Goal: Communication & Community: Answer question/provide support

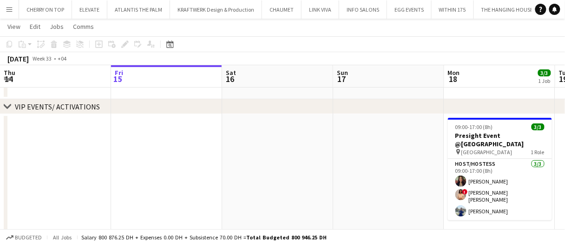
scroll to position [0, 319]
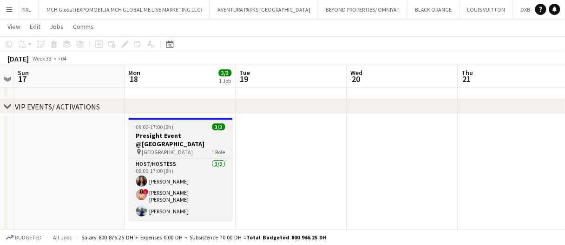
click at [206, 132] on h3 "Presight Event @[GEOGRAPHIC_DATA]" at bounding box center [181, 139] width 104 height 17
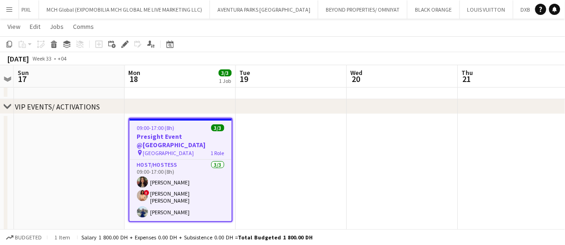
drag, startPoint x: 124, startPoint y: 46, endPoint x: 536, endPoint y: 38, distance: 411.9
click at [124, 46] on icon "Edit" at bounding box center [124, 43] width 7 height 7
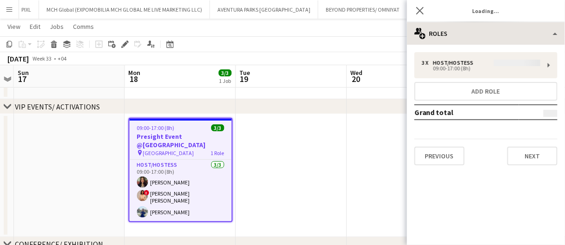
type input "**********"
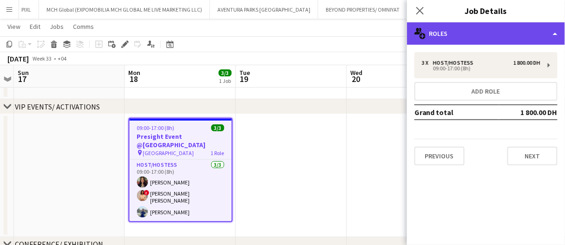
click at [510, 33] on div "multiple-users-add Roles" at bounding box center [486, 33] width 158 height 22
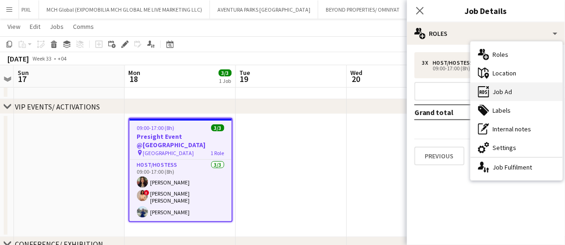
click at [525, 93] on div "ads-window Job Ad" at bounding box center [517, 91] width 92 height 19
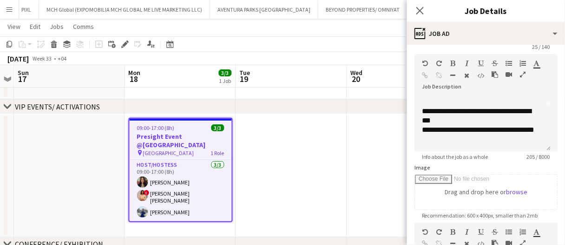
scroll to position [139, 0]
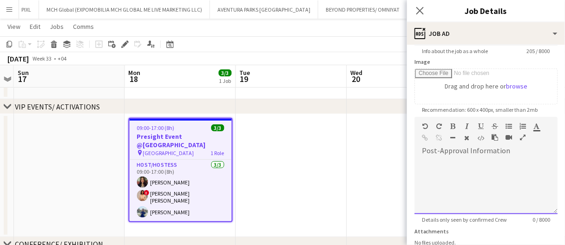
click at [462, 164] on div at bounding box center [486, 186] width 143 height 56
paste div
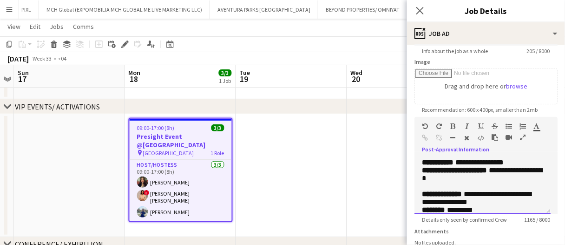
scroll to position [383, 0]
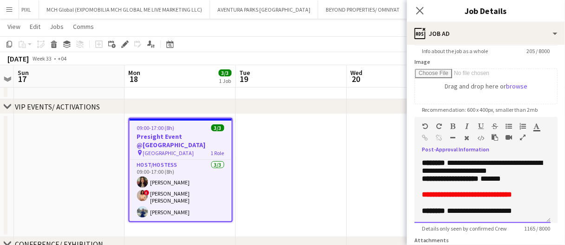
drag, startPoint x: 547, startPoint y: 211, endPoint x: 549, endPoint y: 259, distance: 47.9
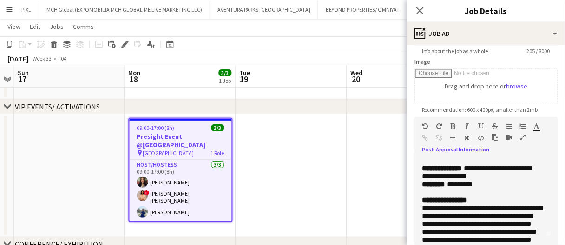
scroll to position [0, 0]
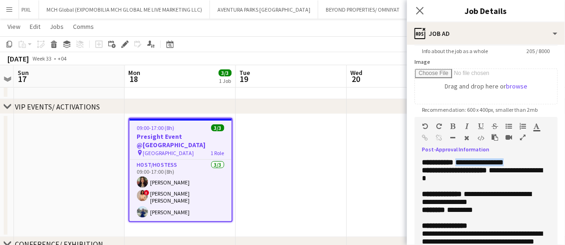
drag, startPoint x: 510, startPoint y: 162, endPoint x: 467, endPoint y: 161, distance: 42.8
click at [467, 161] on p "**********" at bounding box center [482, 162] width 121 height 8
click at [526, 165] on p "**********" at bounding box center [482, 162] width 121 height 8
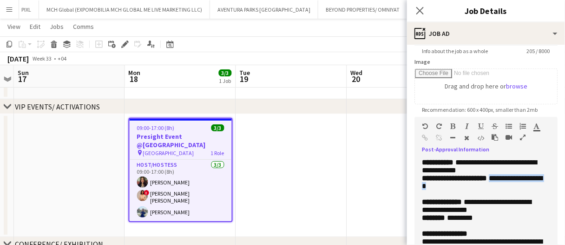
drag, startPoint x: 496, startPoint y: 191, endPoint x: 498, endPoint y: 184, distance: 7.5
click at [498, 184] on p "**********" at bounding box center [482, 186] width 121 height 24
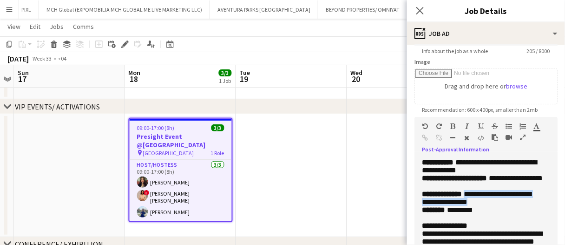
drag, startPoint x: 486, startPoint y: 230, endPoint x: 445, endPoint y: 221, distance: 41.8
click at [445, 205] on p "**********" at bounding box center [482, 198] width 121 height 16
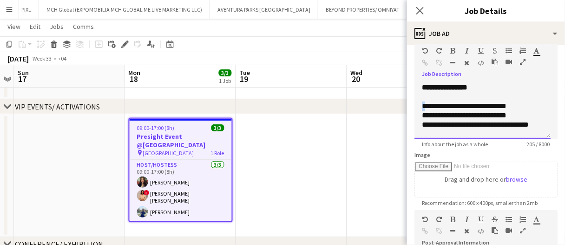
drag, startPoint x: 421, startPoint y: 107, endPoint x: 427, endPoint y: 107, distance: 6.5
click at [426, 107] on div "**********" at bounding box center [483, 111] width 136 height 56
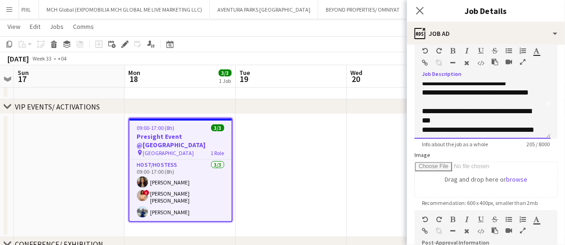
scroll to position [45, 0]
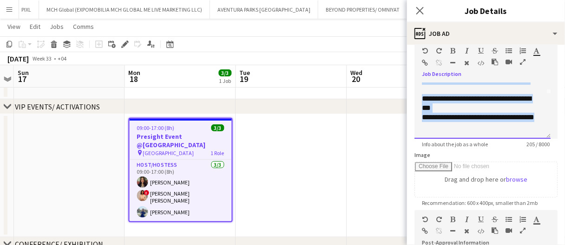
click at [451, 125] on div "**********" at bounding box center [479, 121] width 115 height 19
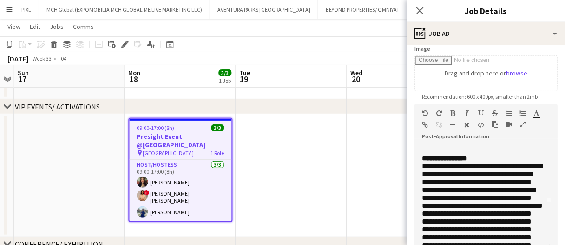
scroll to position [186, 0]
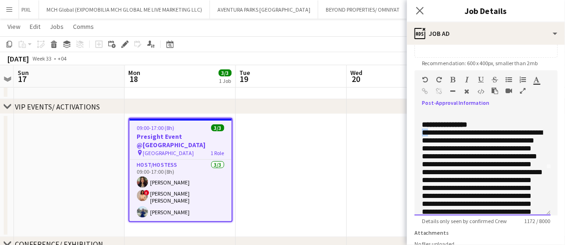
drag, startPoint x: 423, startPoint y: 164, endPoint x: 429, endPoint y: 166, distance: 6.2
click at [429, 166] on span "**********" at bounding box center [482, 176] width 121 height 94
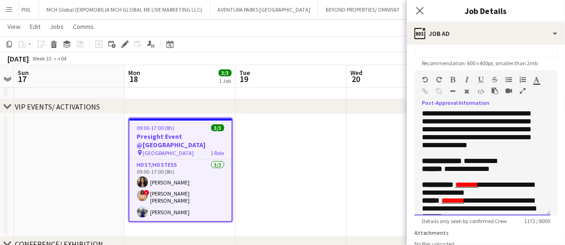
scroll to position [139, 0]
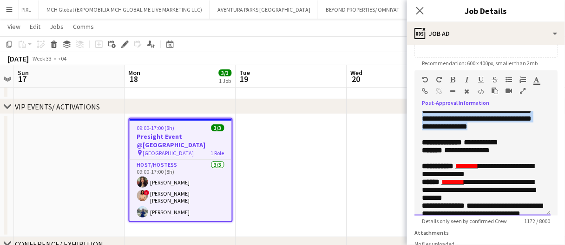
click at [529, 138] on p "**********" at bounding box center [482, 86] width 121 height 103
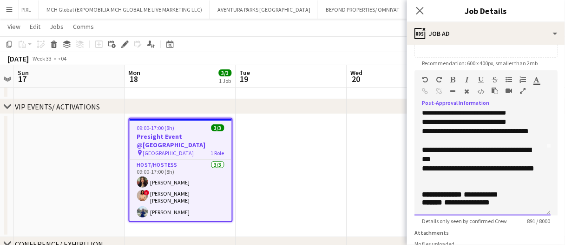
scroll to position [113, 0]
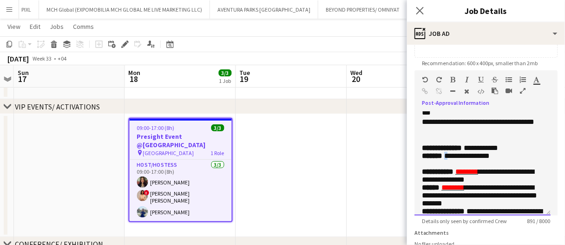
click at [449, 159] on span "**********" at bounding box center [467, 155] width 46 height 7
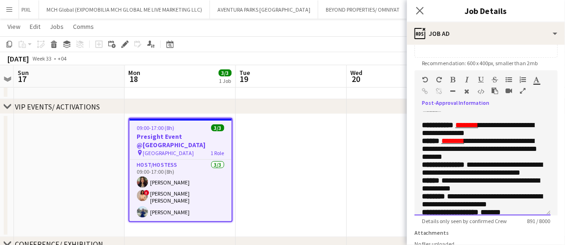
click at [457, 136] on span "**********" at bounding box center [478, 128] width 112 height 15
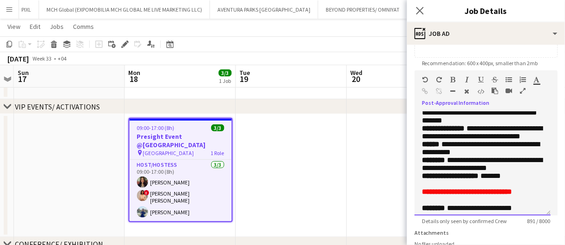
scroll to position [206, 0]
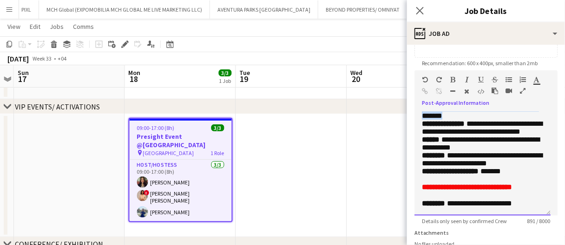
drag, startPoint x: 515, startPoint y: 157, endPoint x: 445, endPoint y: 149, distance: 69.7
click at [445, 119] on p "**********" at bounding box center [482, 108] width 121 height 24
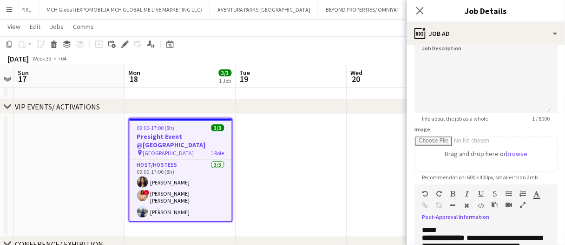
scroll to position [0, 0]
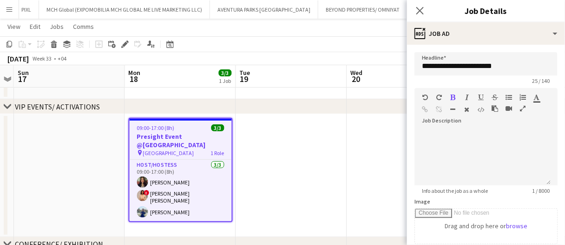
click at [308, 186] on app-date-cell at bounding box center [291, 175] width 111 height 123
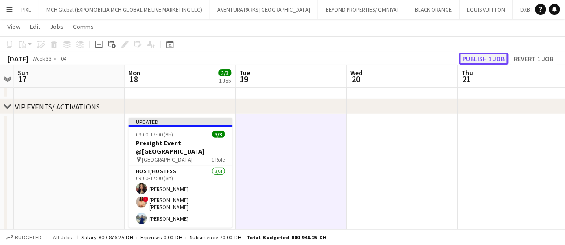
click at [487, 62] on button "Publish 1 job" at bounding box center [484, 59] width 50 height 12
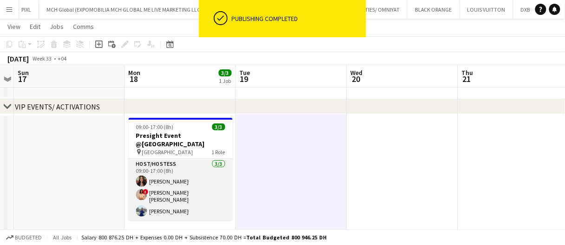
click at [199, 185] on app-card-role "Host/Hostess 3/3 09:00-17:00 (8h) Dalia Badran ! Aroua Aroua Lian Halak" at bounding box center [181, 189] width 104 height 61
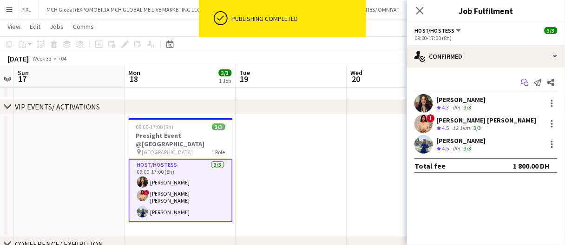
click at [527, 79] on icon at bounding box center [525, 81] width 6 height 5
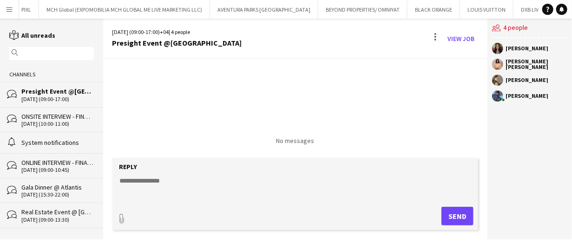
scroll to position [0, 744]
click at [59, 189] on div "Gala Dinner @ Atlantis" at bounding box center [57, 187] width 73 height 8
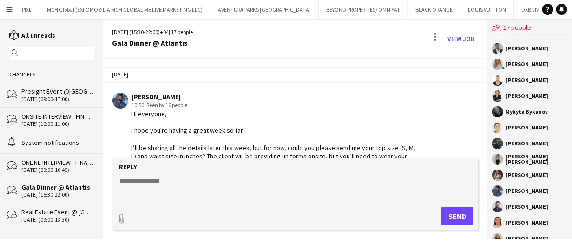
scroll to position [46, 0]
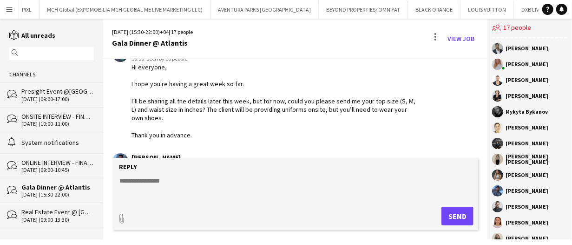
click at [59, 214] on div "Real Estate Event @ Palazzo Versace Ballroom" at bounding box center [57, 211] width 73 height 8
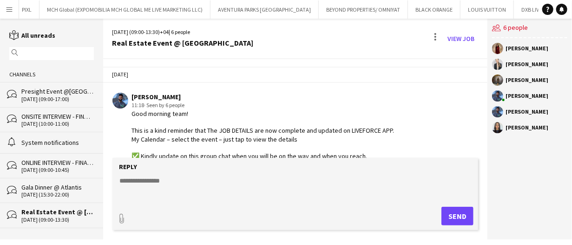
drag, startPoint x: 142, startPoint y: 119, endPoint x: 157, endPoint y: 119, distance: 14.9
click at [145, 120] on div "Good morning team! This is a kind reminder that The JOB DETAILS are now complet…" at bounding box center [263, 164] width 263 height 110
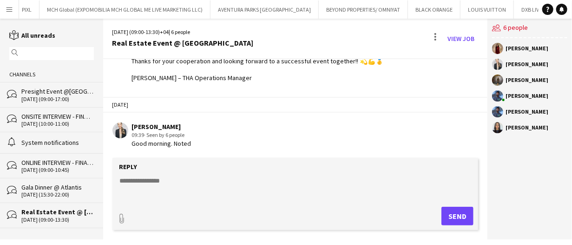
scroll to position [139, 0]
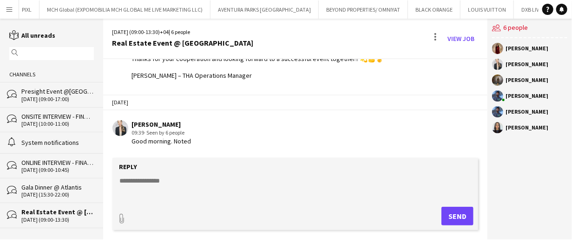
click at [246, 79] on div "Good morning team! This is a kind reminder that The JOB DETAILS are now complet…" at bounding box center [263, 25] width 263 height 110
click at [62, 95] on div "Presight Event @Abu Dhabi" at bounding box center [57, 91] width 73 height 8
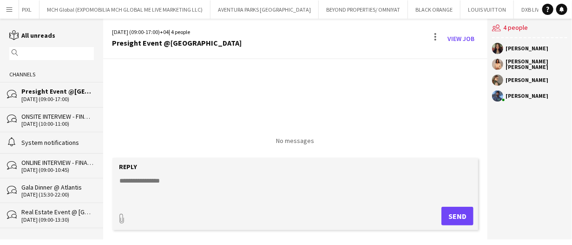
click at [158, 179] on textarea at bounding box center [297, 188] width 357 height 24
paste textarea "**********"
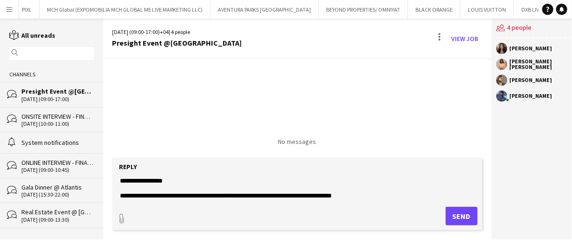
click at [146, 176] on textarea "**********" at bounding box center [297, 188] width 357 height 24
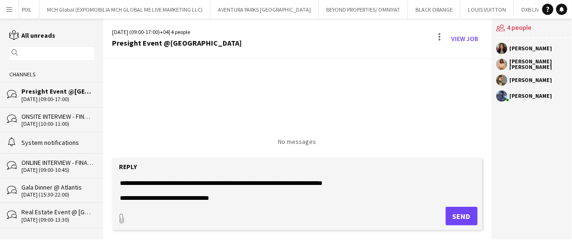
scroll to position [74, 0]
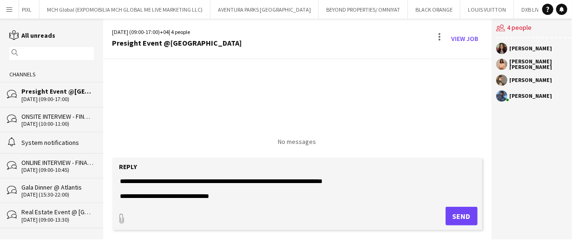
type textarea "**********"
click at [453, 213] on button "Send" at bounding box center [462, 215] width 32 height 19
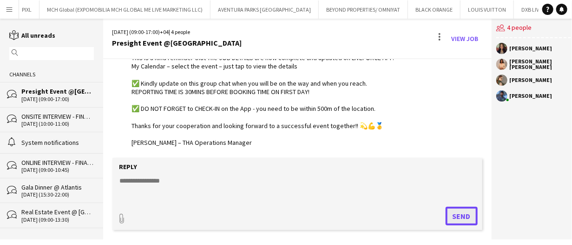
scroll to position [73, 0]
click at [59, 192] on div "30-07-2025 (15:30-22:00)" at bounding box center [57, 194] width 73 height 7
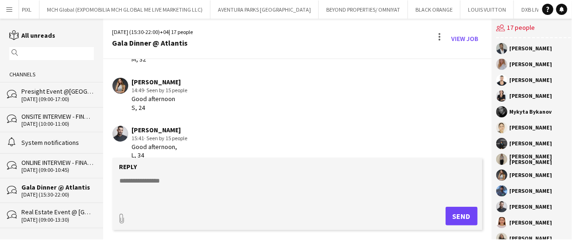
scroll to position [860, 0]
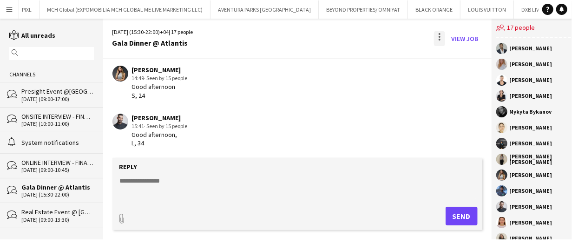
click at [438, 35] on div at bounding box center [439, 38] width 11 height 15
click at [288, 114] on div at bounding box center [286, 122] width 572 height 245
click at [434, 35] on div at bounding box center [439, 38] width 11 height 15
click at [453, 59] on span "Delete" at bounding box center [455, 57] width 21 height 8
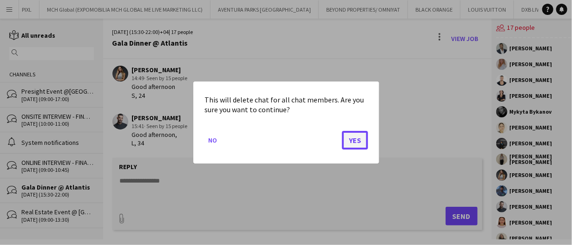
click at [355, 137] on button "Yes" at bounding box center [355, 140] width 26 height 19
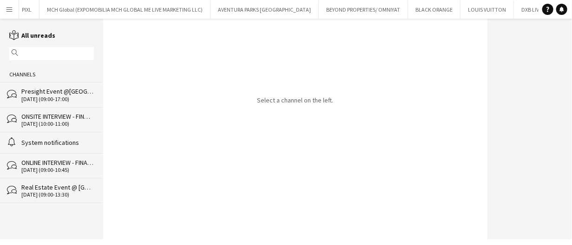
click at [75, 188] on div "Real Estate Event @ Palazzo Versace Ballroom" at bounding box center [57, 187] width 73 height 8
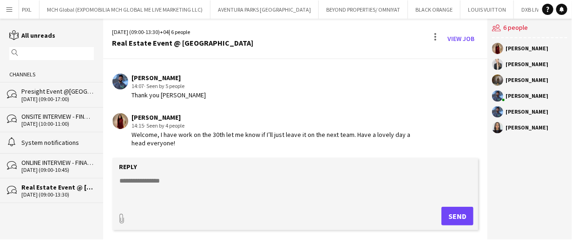
scroll to position [804, 0]
click at [436, 37] on div at bounding box center [436, 37] width 2 height 2
click at [443, 55] on app-icon "Delete" at bounding box center [441, 57] width 7 height 8
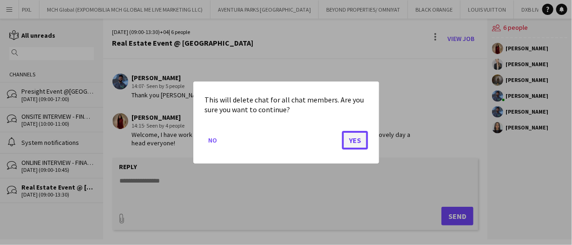
click at [356, 145] on button "Yes" at bounding box center [355, 140] width 26 height 19
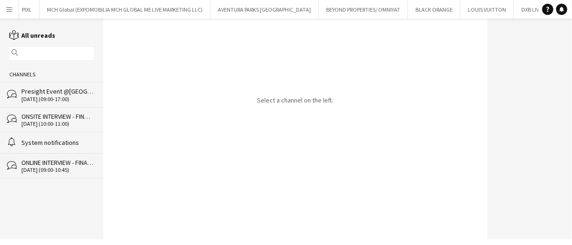
click at [43, 172] on div "04-08-2025 (09:00-10:45)" at bounding box center [57, 169] width 73 height 7
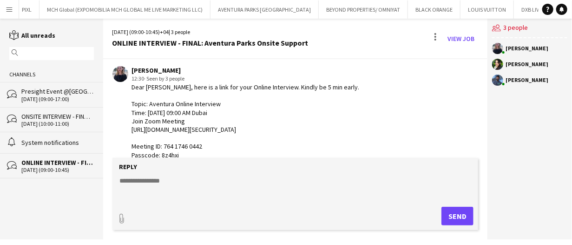
scroll to position [47, 0]
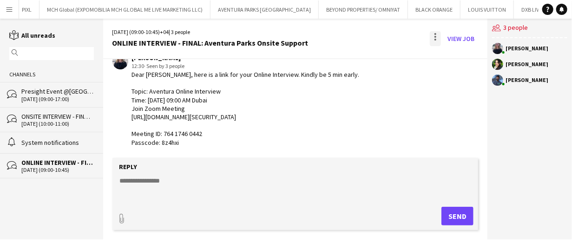
click at [433, 37] on div at bounding box center [435, 38] width 11 height 15
click at [442, 56] on app-icon "Delete" at bounding box center [441, 57] width 7 height 8
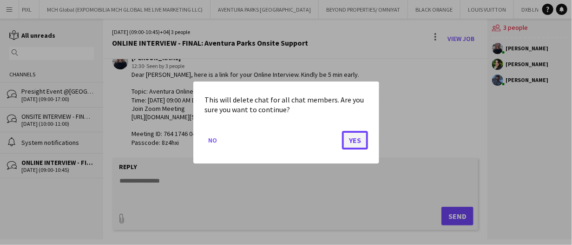
click at [360, 139] on button "Yes" at bounding box center [355, 140] width 26 height 19
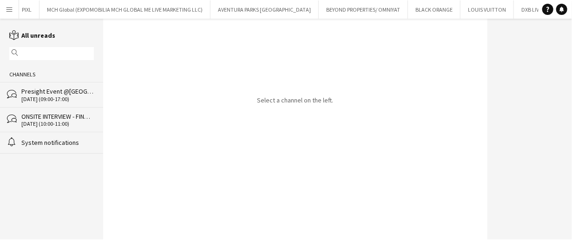
click at [68, 119] on div "ONSITE INTERVIEW - FINAL: Aventura Parks Onsite Support" at bounding box center [57, 116] width 73 height 8
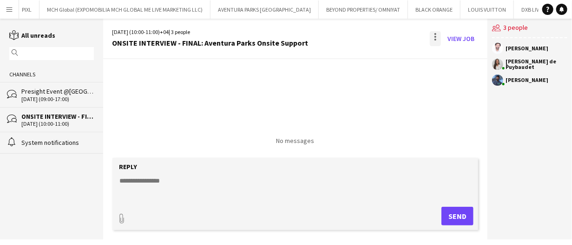
click at [438, 37] on div at bounding box center [435, 38] width 11 height 15
click at [447, 59] on span "Delete" at bounding box center [455, 57] width 21 height 8
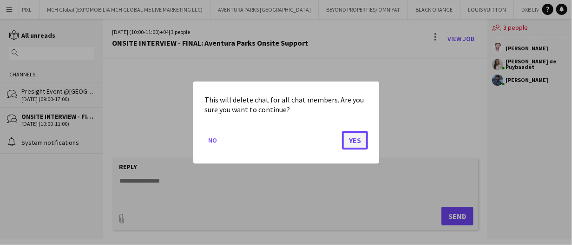
click at [352, 139] on button "Yes" at bounding box center [355, 140] width 26 height 19
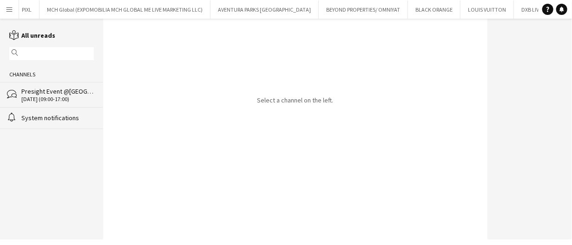
click at [54, 99] on div "18-08-2025 (09:00-17:00)" at bounding box center [57, 99] width 73 height 7
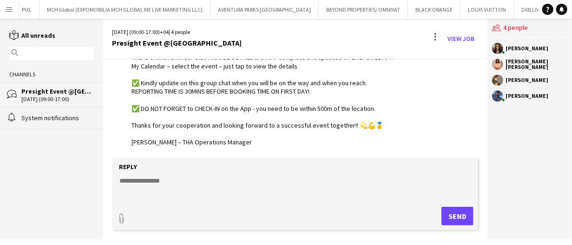
scroll to position [73, 0]
click at [456, 41] on link "View Job" at bounding box center [461, 38] width 34 height 15
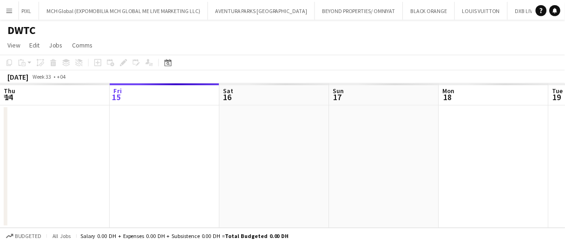
scroll to position [0, 319]
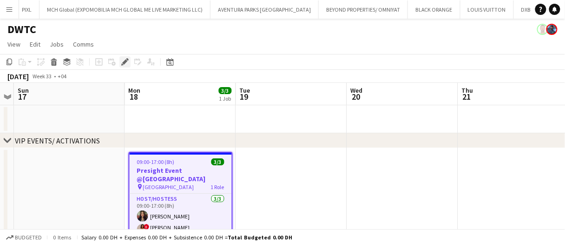
click at [120, 58] on div "Edit" at bounding box center [124, 61] width 11 height 11
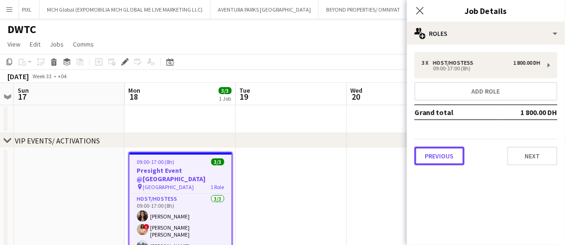
click at [433, 148] on button "Previous" at bounding box center [440, 155] width 50 height 19
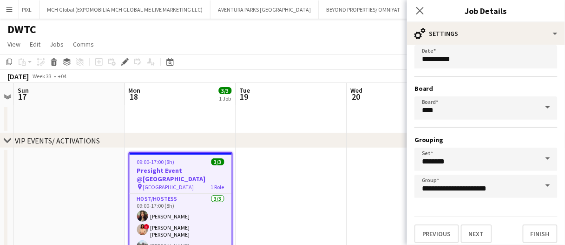
scroll to position [88, 0]
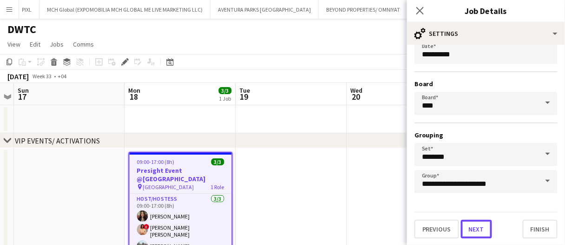
click at [484, 227] on button "Next" at bounding box center [476, 228] width 31 height 19
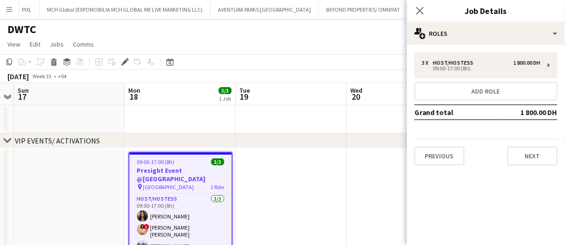
scroll to position [0, 0]
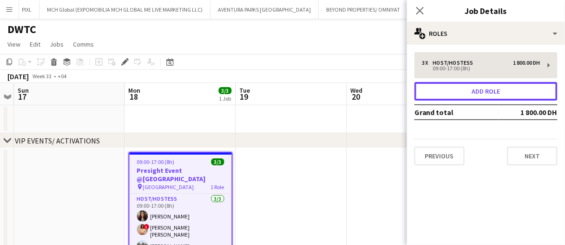
click at [482, 91] on button "Add role" at bounding box center [486, 91] width 143 height 19
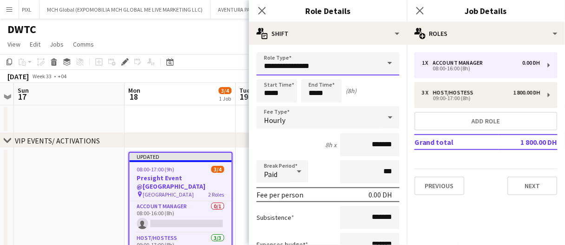
drag, startPoint x: 337, startPoint y: 64, endPoint x: 246, endPoint y: 60, distance: 90.2
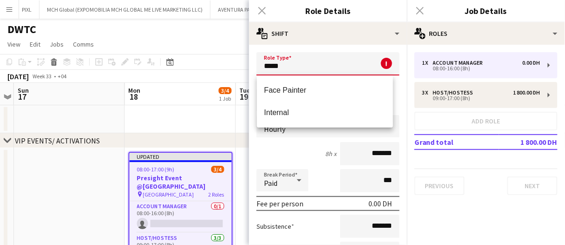
click at [321, 109] on span "Internal" at bounding box center [324, 112] width 121 height 9
type input "********"
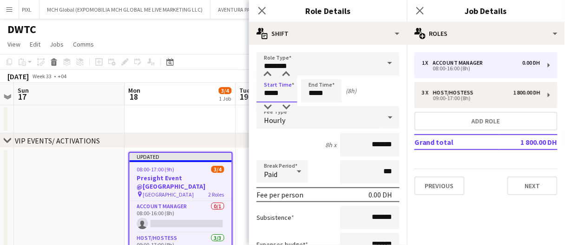
drag, startPoint x: 291, startPoint y: 96, endPoint x: 251, endPoint y: 95, distance: 40.4
type input "*****"
click at [298, 125] on div "Hourly" at bounding box center [319, 117] width 125 height 22
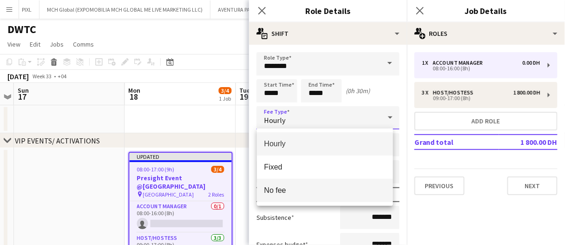
click at [288, 183] on mat-option "No fee" at bounding box center [325, 189] width 136 height 23
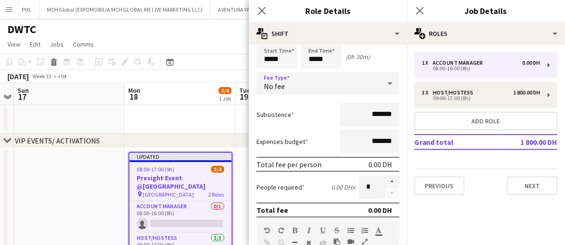
scroll to position [46, 0]
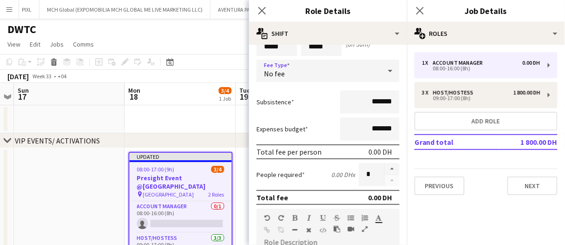
click at [228, 120] on app-date-cell at bounding box center [180, 119] width 111 height 28
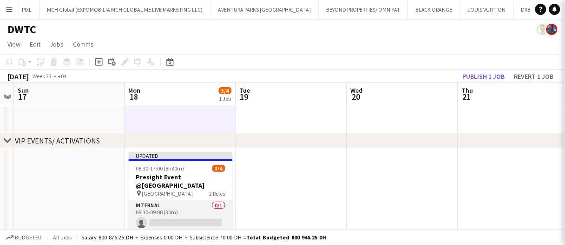
click at [186, 200] on app-card-role "Internal 0/1 08:30-09:00 (30m) single-neutral-actions" at bounding box center [181, 216] width 104 height 32
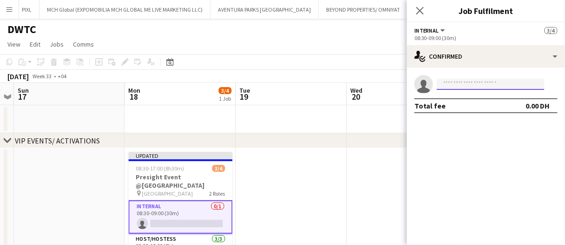
click at [495, 79] on input at bounding box center [491, 84] width 108 height 11
type input "*"
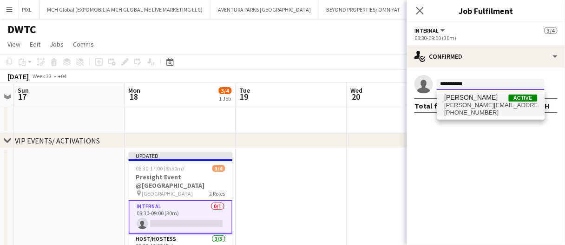
type input "**********"
click at [487, 100] on span "Mohamed STAFF" at bounding box center [471, 97] width 53 height 8
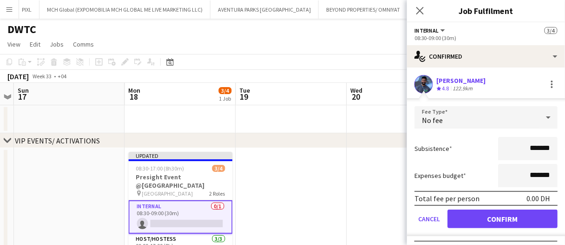
click button "Confirm" at bounding box center [503, 218] width 110 height 19
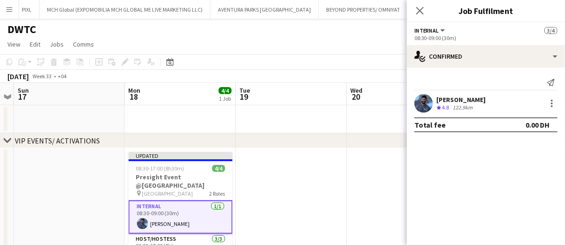
click at [378, 177] on app-date-cell at bounding box center [402, 209] width 111 height 123
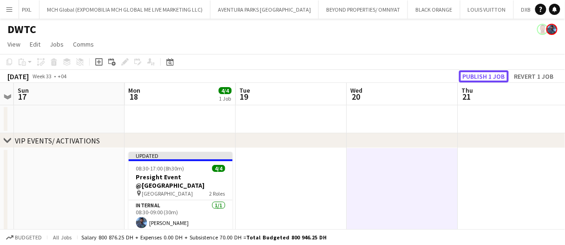
click at [485, 79] on button "Publish 1 job" at bounding box center [484, 76] width 50 height 12
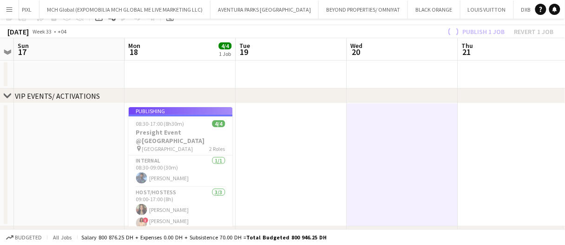
scroll to position [93, 0]
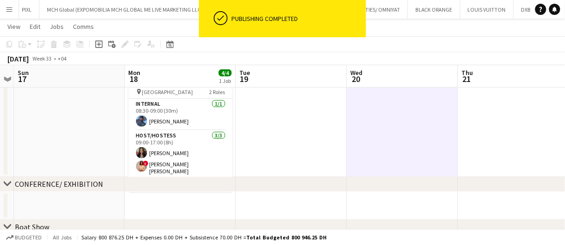
click at [8, 13] on app-icon "Menu" at bounding box center [9, 9] width 7 height 7
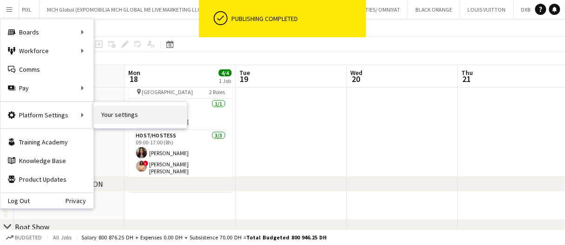
click at [116, 113] on link "Your settings" at bounding box center [140, 115] width 93 height 19
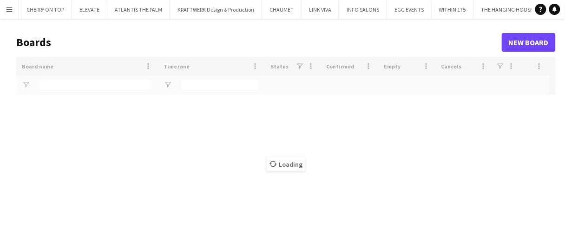
type input "****"
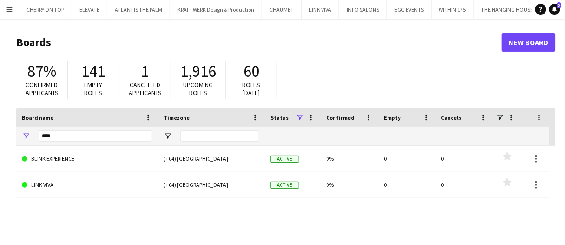
click at [14, 8] on button "Menu" at bounding box center [9, 9] width 19 height 19
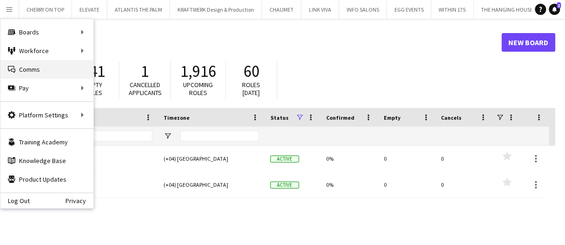
click at [35, 65] on link "Comms Comms" at bounding box center [46, 69] width 93 height 19
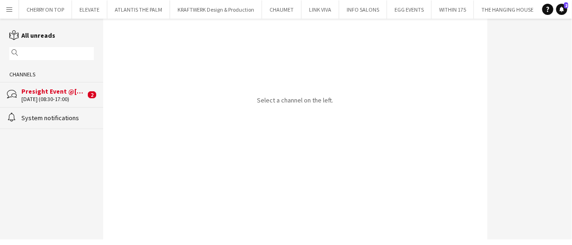
click at [46, 93] on div "Presight Event @[GEOGRAPHIC_DATA]" at bounding box center [53, 91] width 64 height 8
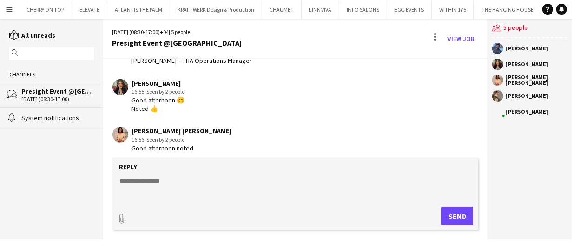
scroll to position [160, 0]
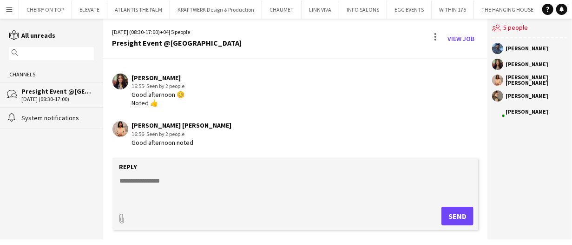
drag, startPoint x: 7, startPoint y: 7, endPoint x: 15, endPoint y: 29, distance: 23.2
click at [7, 7] on app-icon "Menu" at bounding box center [9, 9] width 7 height 7
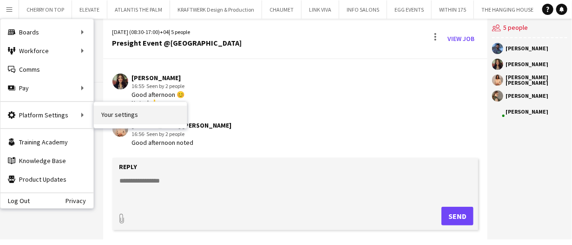
click at [116, 116] on link "Your settings" at bounding box center [140, 115] width 93 height 19
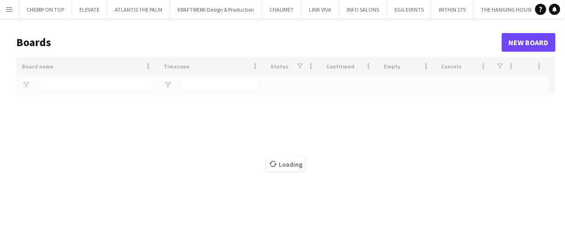
click at [14, 13] on button "Menu" at bounding box center [9, 9] width 19 height 19
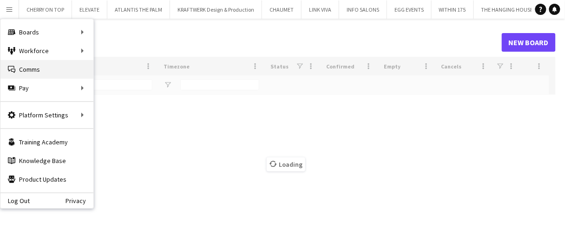
click at [50, 64] on link "Comms Comms" at bounding box center [46, 69] width 93 height 19
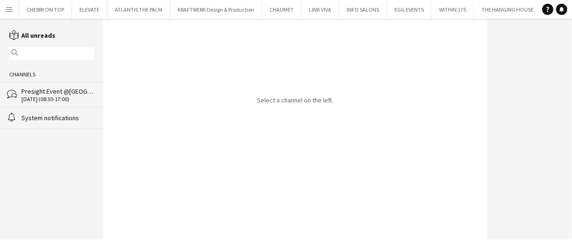
click at [60, 99] on div "[DATE] (08:30-17:00)" at bounding box center [57, 99] width 73 height 7
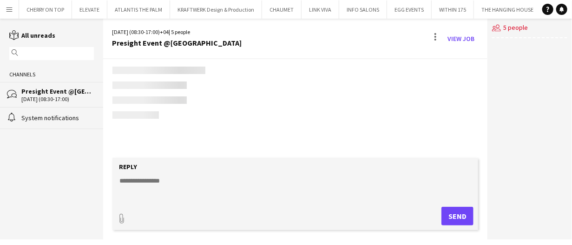
scroll to position [152, 0]
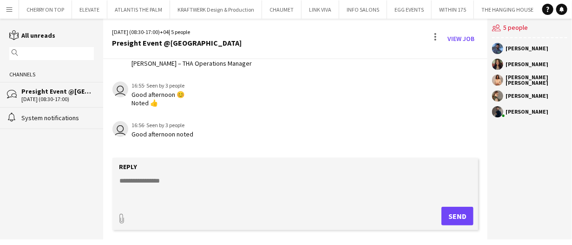
scroll to position [152, 0]
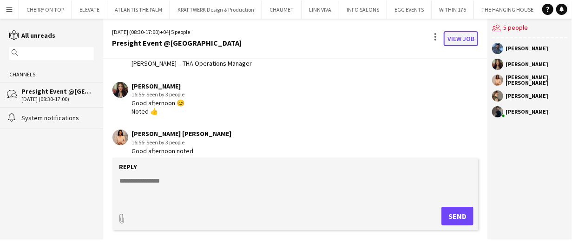
click at [456, 39] on link "View Job" at bounding box center [461, 38] width 34 height 15
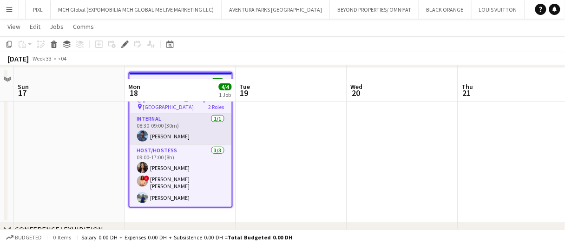
scroll to position [93, 0]
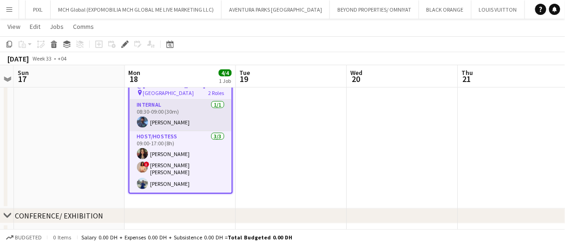
click at [200, 112] on app-card-role "Internal 1/1 08:30-09:00 (30m) Mohamed STAFF" at bounding box center [181, 115] width 102 height 32
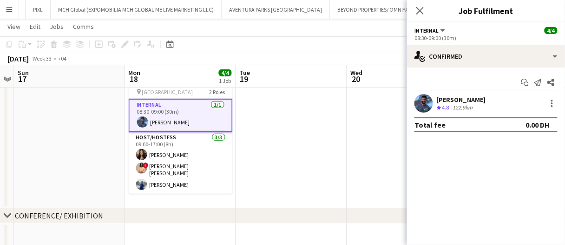
click at [463, 101] on div "Mohamed STAFF" at bounding box center [461, 99] width 49 height 8
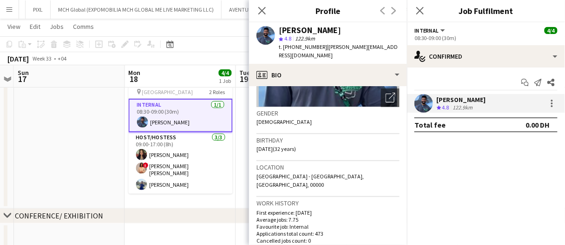
scroll to position [139, 0]
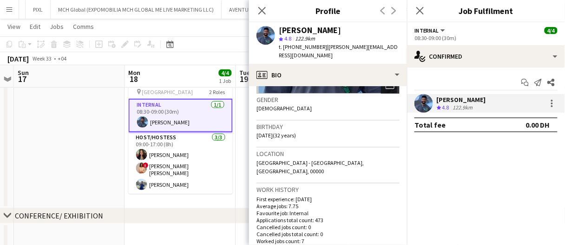
click at [386, 87] on icon "Open photos pop-in" at bounding box center [391, 84] width 10 height 10
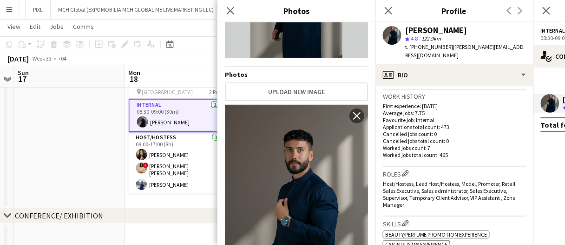
scroll to position [112, 0]
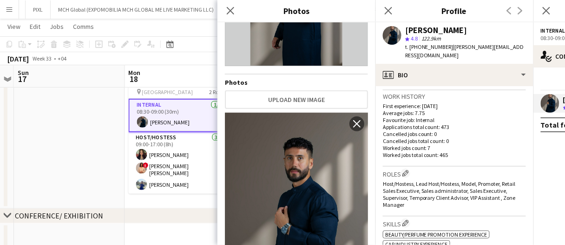
click at [114, 176] on app-date-cell at bounding box center [69, 131] width 111 height 154
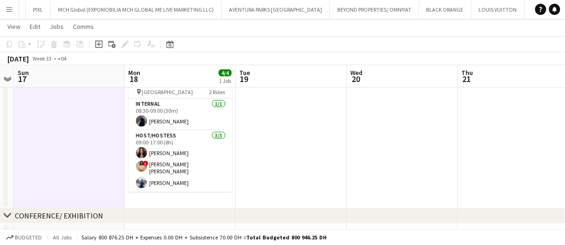
scroll to position [0, 321]
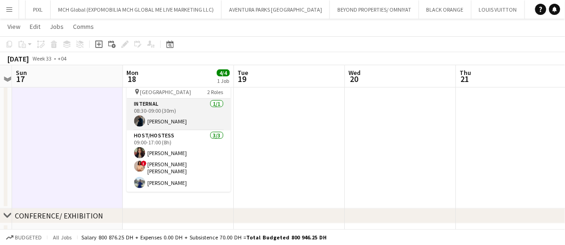
click at [172, 114] on app-card-role "Internal 1/1 08:30-09:00 (30m) Mohamed STAFF" at bounding box center [179, 115] width 104 height 32
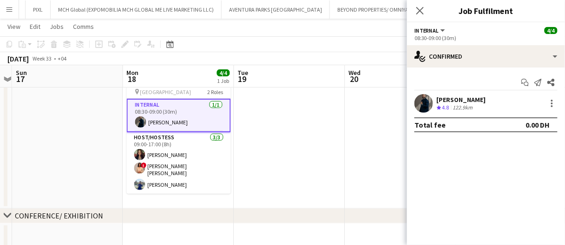
click at [430, 111] on div at bounding box center [424, 103] width 19 height 19
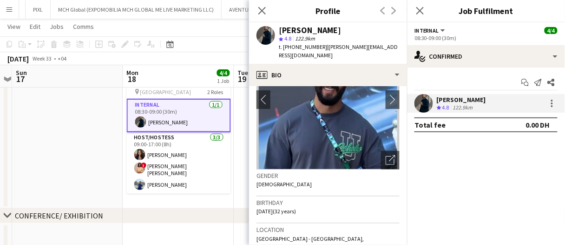
scroll to position [139, 0]
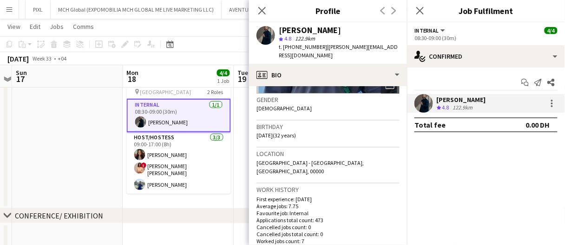
click at [73, 129] on app-date-cell at bounding box center [67, 131] width 111 height 154
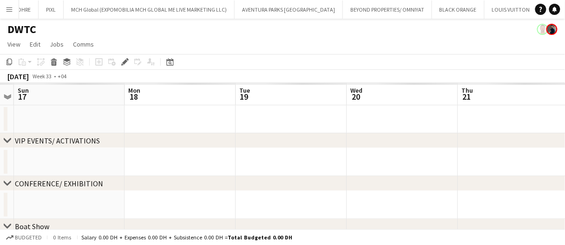
scroll to position [0, 733]
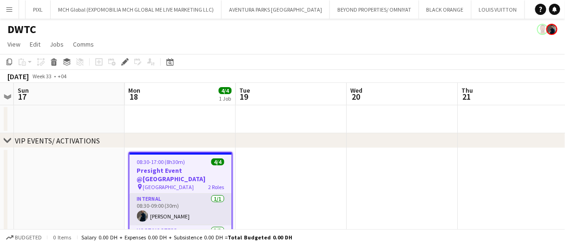
click at [163, 207] on app-card-role "Internal [DATE] 08:30-09:00 (30m) [PERSON_NAME]" at bounding box center [181, 209] width 102 height 32
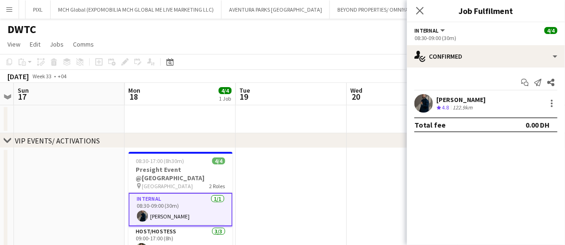
click at [437, 99] on div "[PERSON_NAME]" at bounding box center [461, 99] width 49 height 8
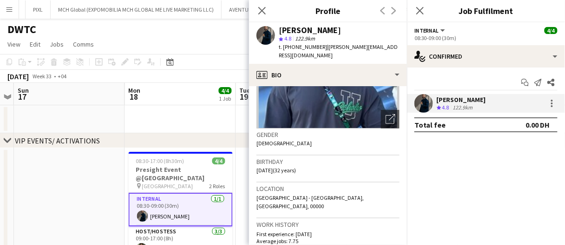
scroll to position [139, 0]
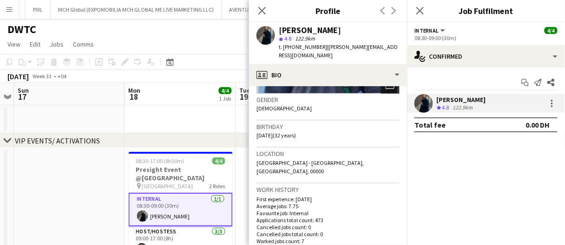
click at [387, 92] on div "Open photos pop-in" at bounding box center [390, 84] width 19 height 19
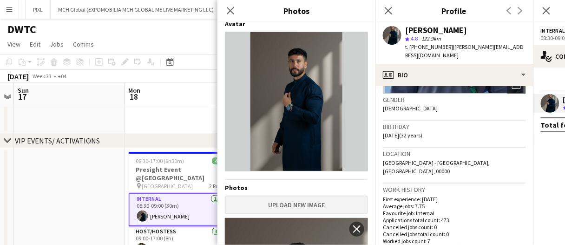
scroll to position [0, 0]
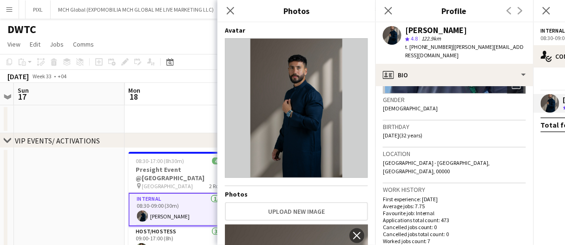
click at [428, 156] on h3 "Location" at bounding box center [454, 153] width 143 height 8
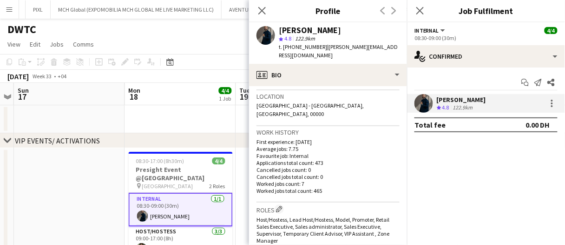
scroll to position [186, 0]
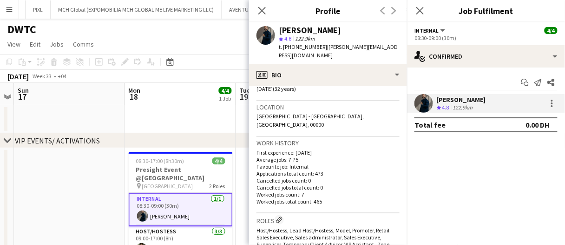
drag, startPoint x: 260, startPoint y: 14, endPoint x: 260, endPoint y: 30, distance: 16.3
click at [260, 14] on icon "Close pop-in" at bounding box center [261, 10] width 7 height 7
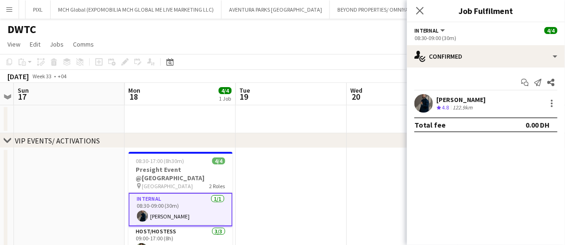
click at [215, 198] on app-card-role "Internal 1/1 08:30-09:00 (30m) Mohamed STAFF" at bounding box center [181, 208] width 104 height 33
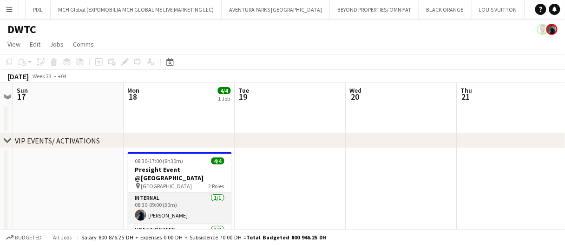
click at [215, 198] on app-card-role "Internal 1/1 08:30-09:00 (30m) Mohamed STAFF" at bounding box center [180, 208] width 104 height 32
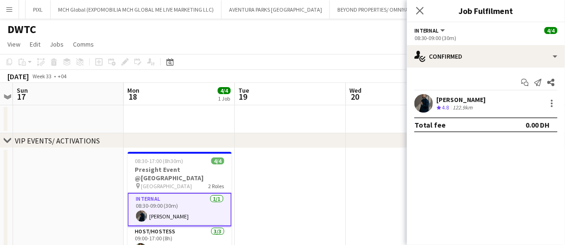
click at [443, 100] on div "Mohamed STAFF" at bounding box center [461, 99] width 49 height 8
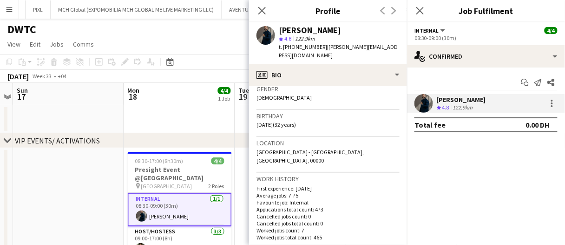
scroll to position [139, 0]
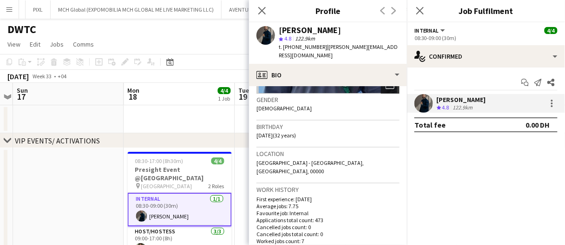
click at [388, 89] on div "Open photos pop-in" at bounding box center [390, 84] width 19 height 19
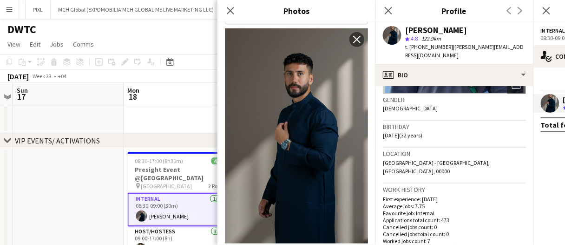
scroll to position [205, 0]
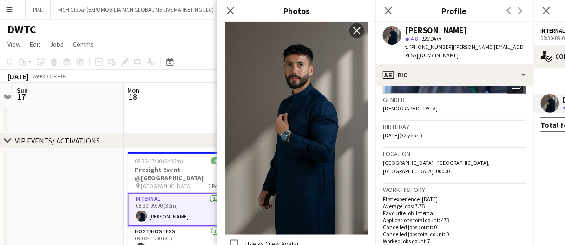
click at [50, 137] on div "VIP EVENTS/ ACTIVATIONS" at bounding box center [57, 140] width 85 height 9
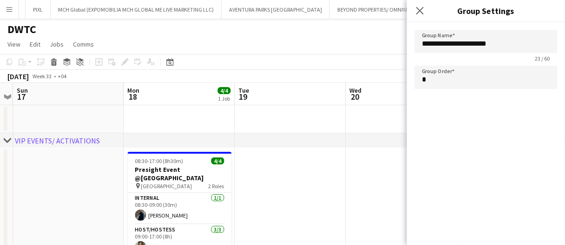
click at [73, 183] on app-date-cell at bounding box center [68, 225] width 111 height 154
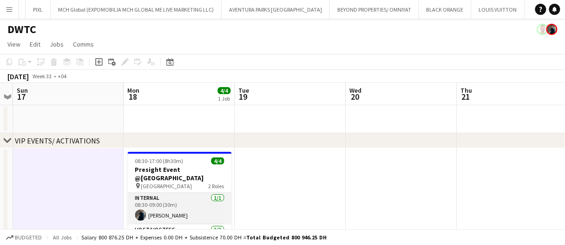
click at [196, 199] on app-card-role "Internal 1/1 08:30-09:00 (30m) Mohamed STAFF" at bounding box center [180, 208] width 104 height 32
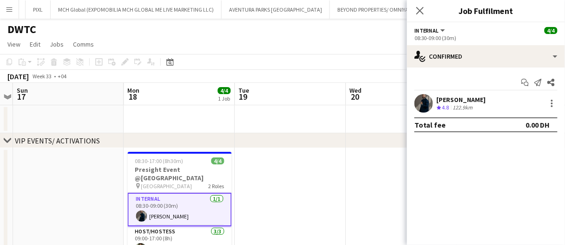
click at [373, 185] on app-date-cell at bounding box center [401, 225] width 111 height 154
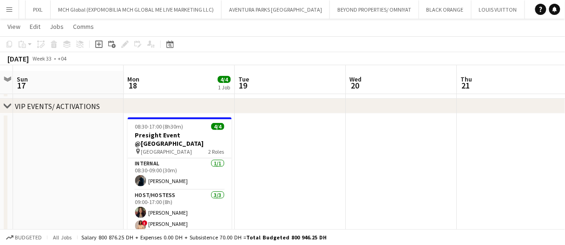
scroll to position [46, 0]
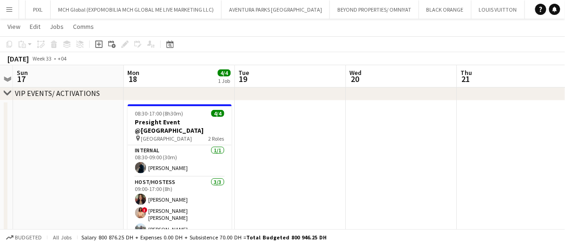
click at [12, 9] on app-icon "Menu" at bounding box center [9, 9] width 7 height 7
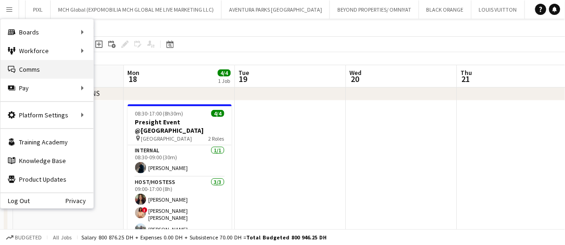
click at [35, 66] on link "Comms Comms" at bounding box center [46, 69] width 93 height 19
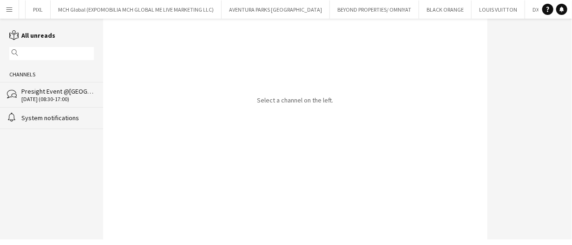
click at [76, 92] on div "Presight Event @Abu Dhabi" at bounding box center [57, 91] width 73 height 8
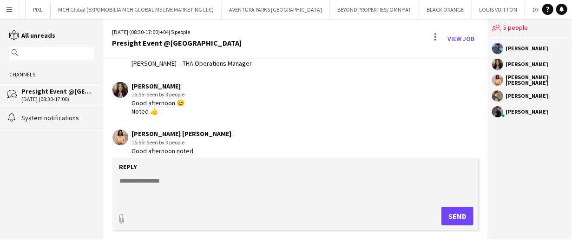
scroll to position [160, 0]
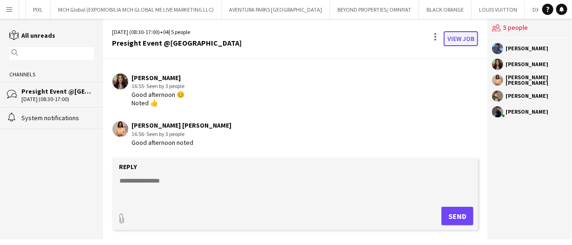
click at [457, 38] on link "View Job" at bounding box center [461, 38] width 34 height 15
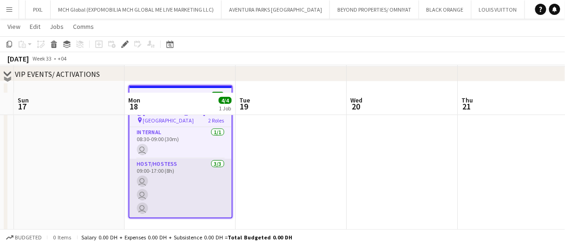
scroll to position [93, 0]
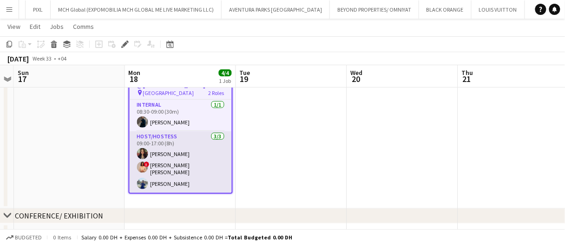
click at [181, 157] on app-card-role "Host/Hostess 3/3 09:00-17:00 (8h) Dalia Badran ! Aroua Aroua Lian Halak" at bounding box center [181, 161] width 102 height 61
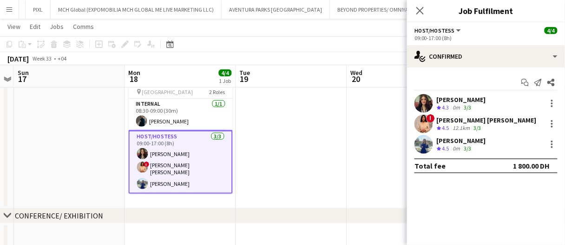
click at [488, 140] on div "Lian Halak Crew rating 4.5 0m 3/3" at bounding box center [486, 144] width 158 height 19
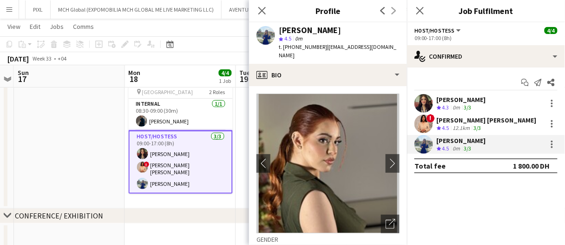
drag, startPoint x: 379, startPoint y: 211, endPoint x: 374, endPoint y: 200, distance: 12.3
click at [386, 218] on icon "Open photos pop-in" at bounding box center [391, 223] width 10 height 10
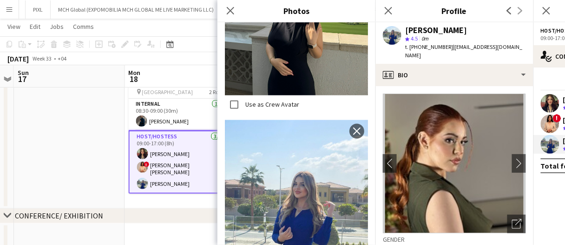
scroll to position [1250, 0]
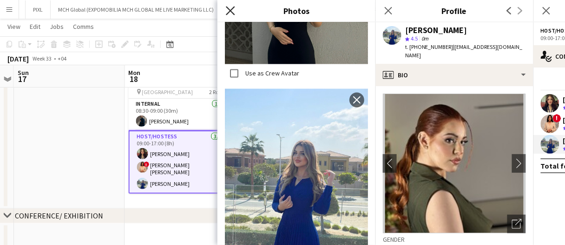
click at [234, 9] on icon "Close pop-in" at bounding box center [230, 10] width 9 height 9
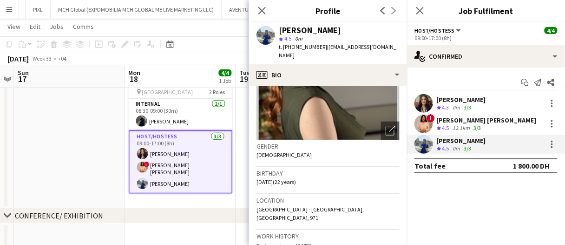
scroll to position [139, 0]
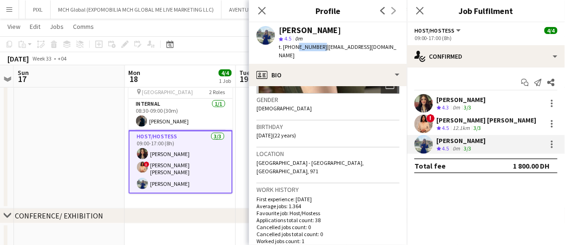
drag, startPoint x: 319, startPoint y: 46, endPoint x: 296, endPoint y: 51, distance: 24.1
click at [296, 51] on div "t. +971526463497 | layanhalak8739@gmail.com" at bounding box center [339, 51] width 121 height 17
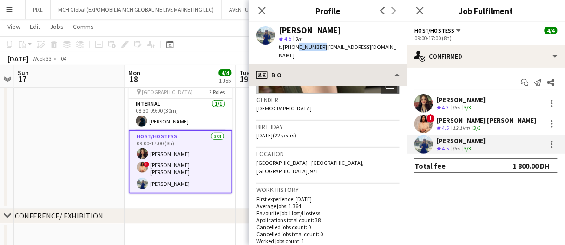
copy span "526463497"
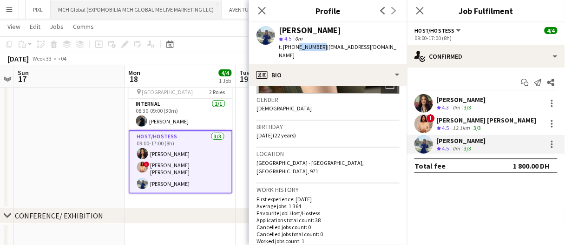
copy span "526463497"
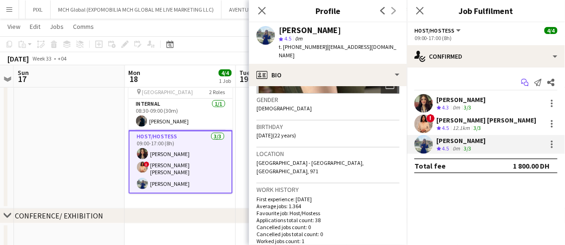
click at [527, 82] on icon at bounding box center [526, 84] width 5 height 5
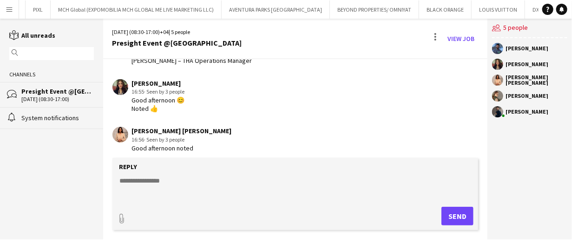
scroll to position [160, 0]
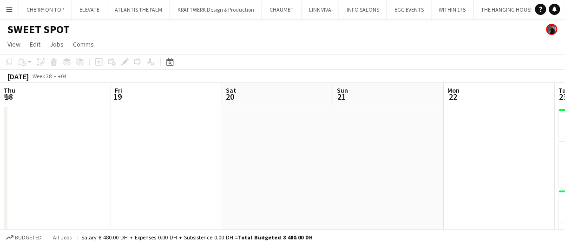
scroll to position [0, 391]
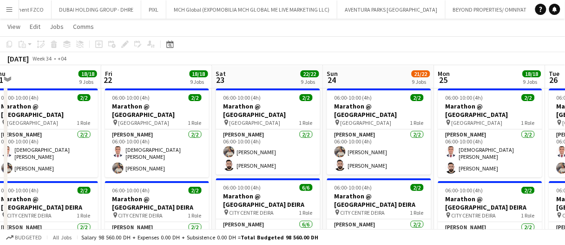
scroll to position [20, 0]
